Goal: Information Seeking & Learning: Learn about a topic

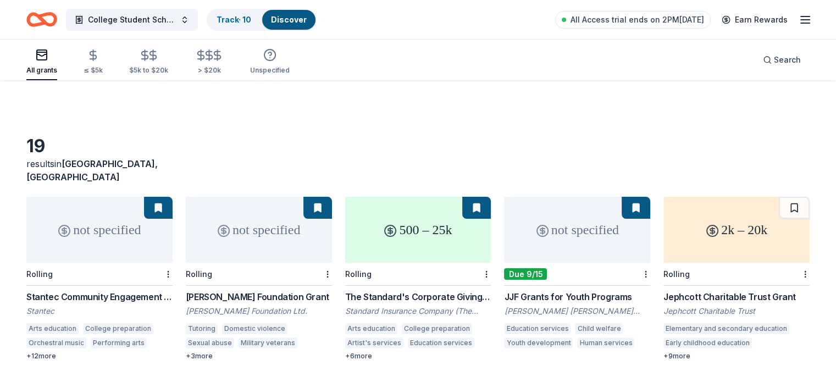
scroll to position [55, 0]
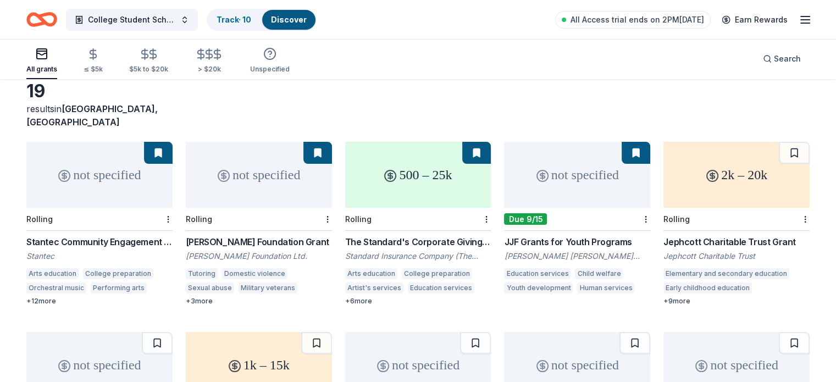
click at [739, 235] on div "Jephcott Charitable Trust Grant" at bounding box center [736, 241] width 146 height 13
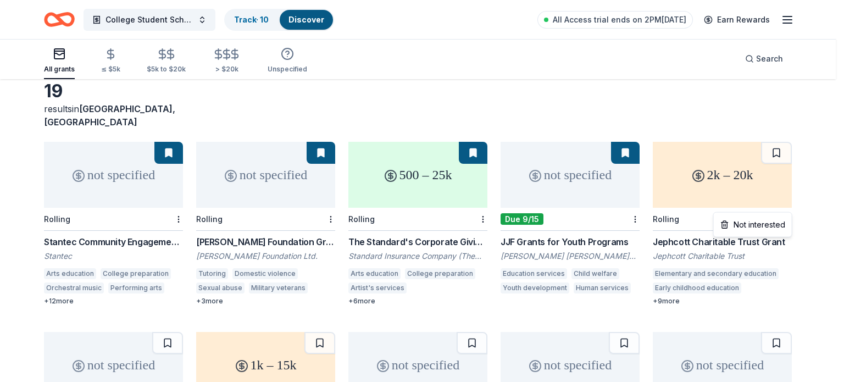
click at [789, 206] on html "College Student Scholarships & Vouchers Track · 10 Discover All Access trial en…" at bounding box center [422, 136] width 844 height 382
click at [775, 224] on div "Not interested" at bounding box center [753, 225] width 74 height 20
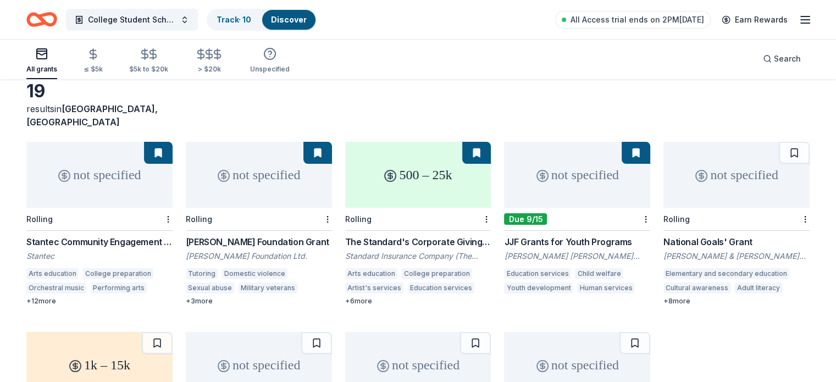
click at [735, 251] on div "Lisa & Douglas Goldman Fund" at bounding box center [736, 256] width 146 height 11
click at [787, 202] on html "College Student Scholarships & Vouchers Track · 10 Discover All Access trial en…" at bounding box center [418, 136] width 836 height 382
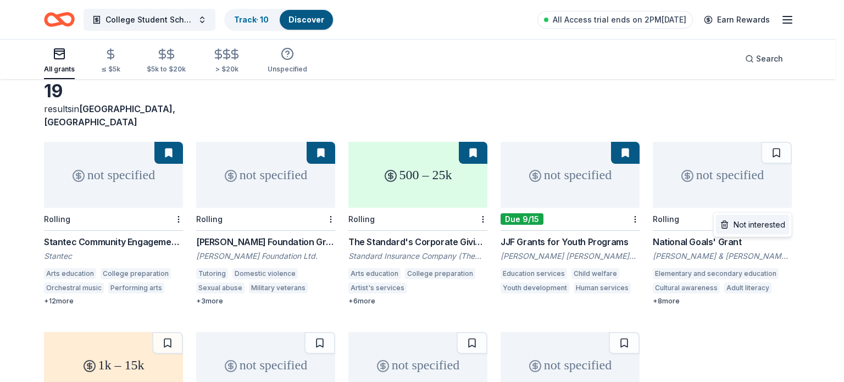
click at [779, 223] on div "Not interested" at bounding box center [753, 225] width 74 height 20
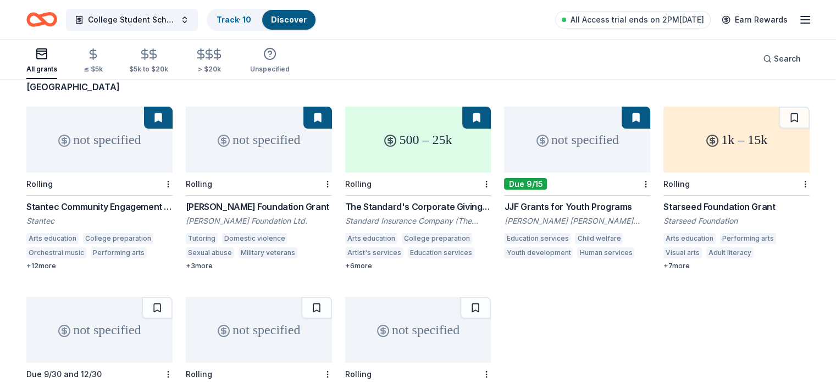
scroll to position [110, 0]
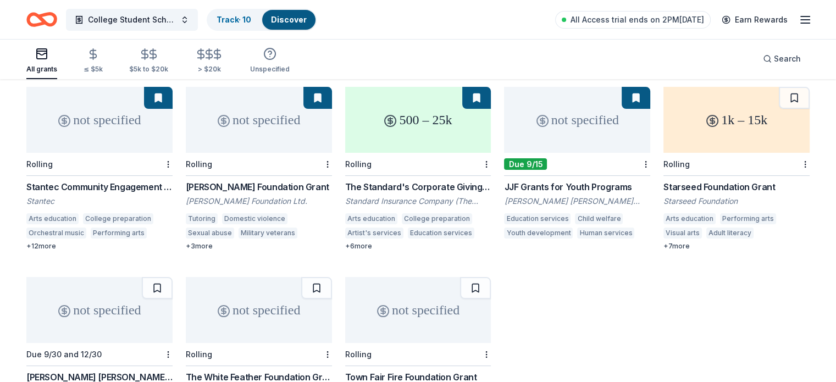
click at [722, 180] on div "Starseed Foundation Grant" at bounding box center [736, 186] width 146 height 13
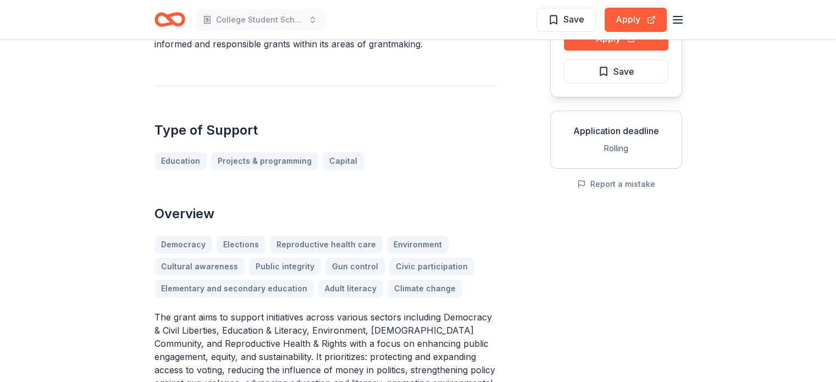
scroll to position [110, 0]
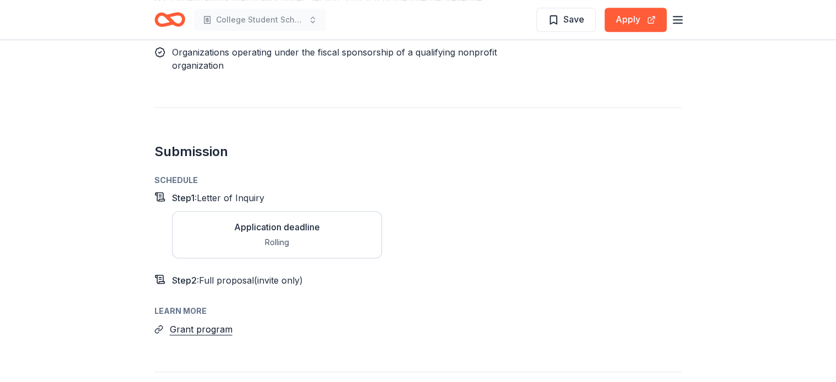
scroll to position [934, 0]
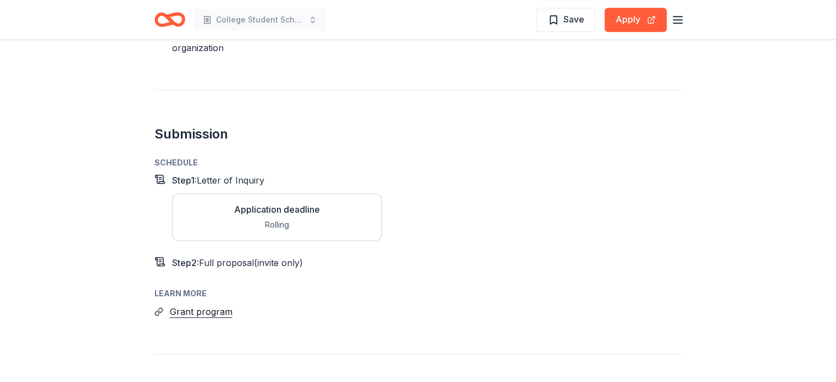
click at [296, 203] on div "Application deadline" at bounding box center [277, 209] width 86 height 13
click at [192, 305] on button "Grant program" at bounding box center [201, 312] width 63 height 14
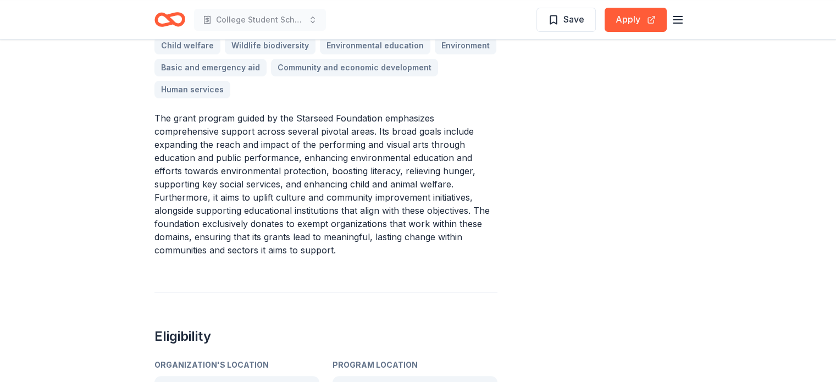
scroll to position [220, 0]
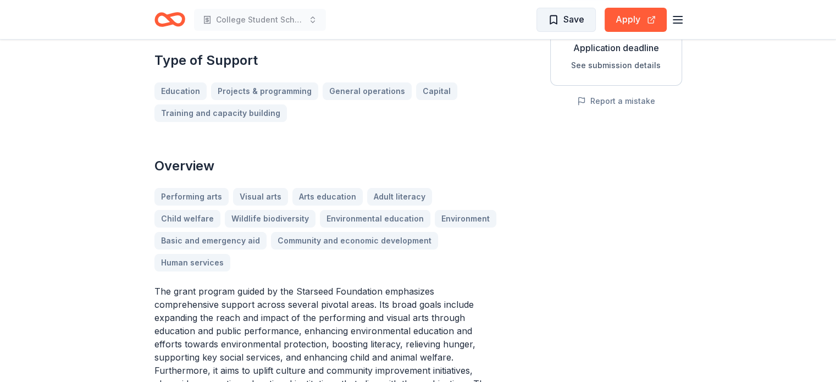
click at [567, 17] on span "Save" at bounding box center [573, 19] width 21 height 14
